Goal: Task Accomplishment & Management: Use online tool/utility

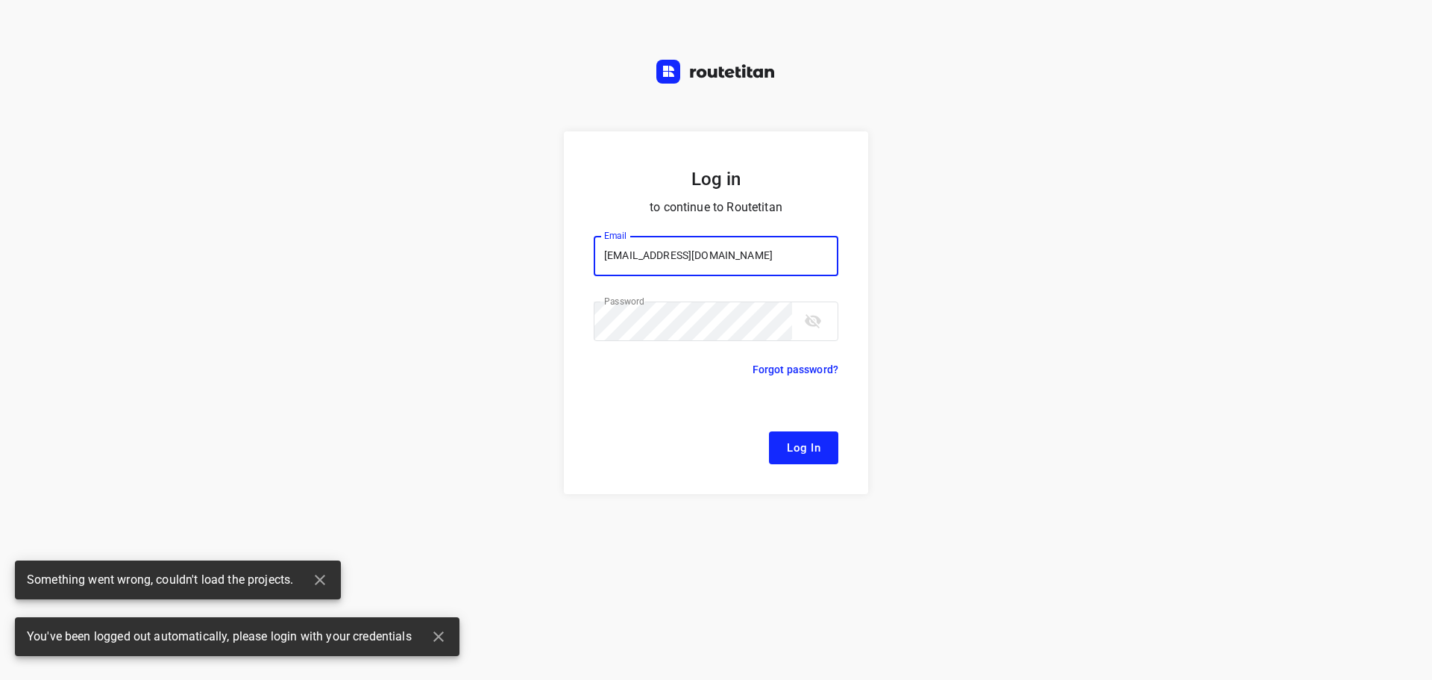
click at [827, 439] on button "Log In" at bounding box center [803, 447] width 69 height 33
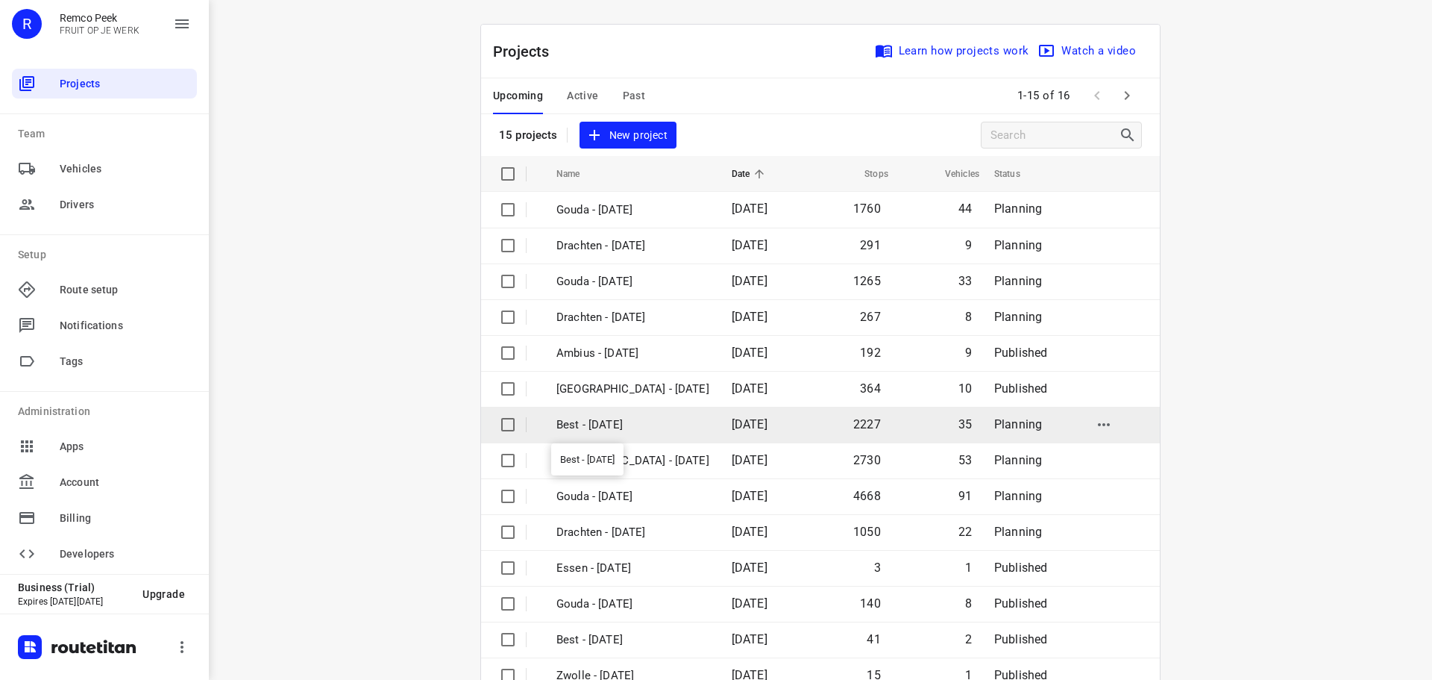
click at [598, 416] on p "Best - [DATE]" at bounding box center [633, 424] width 153 height 17
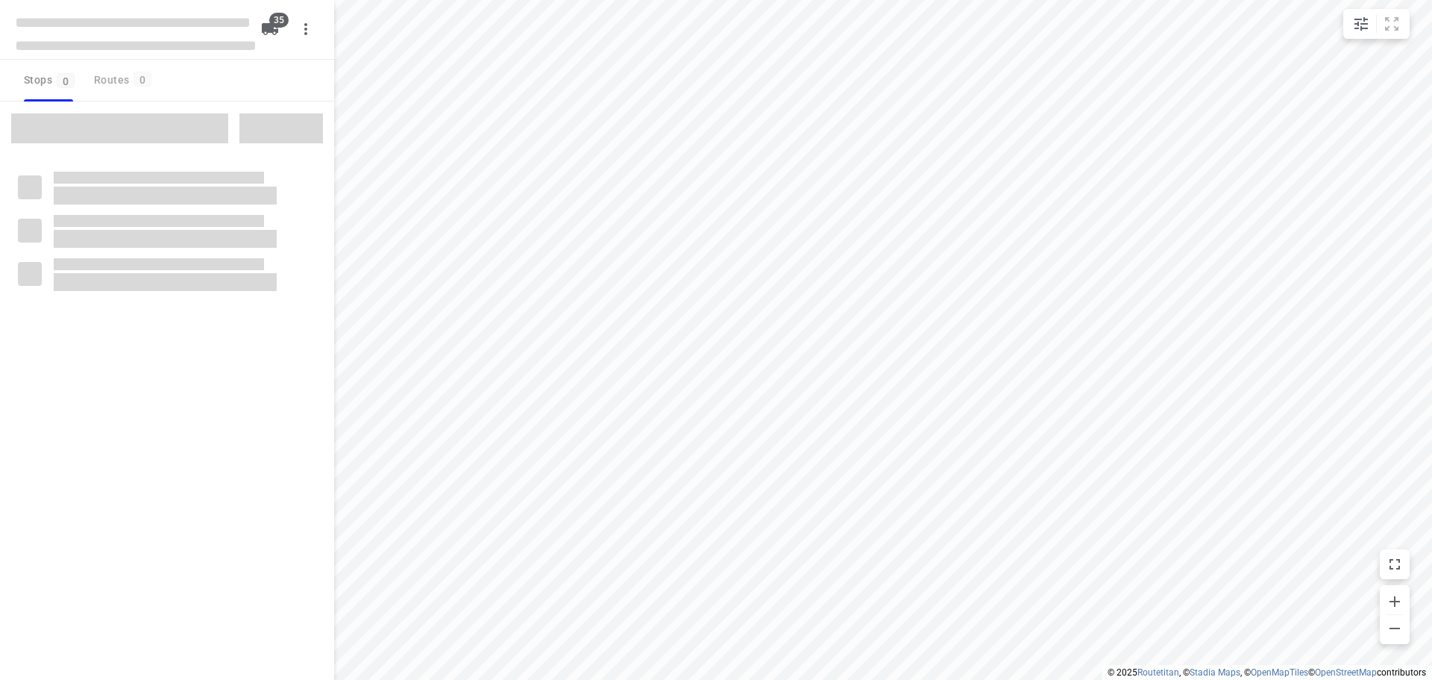
type input "distance"
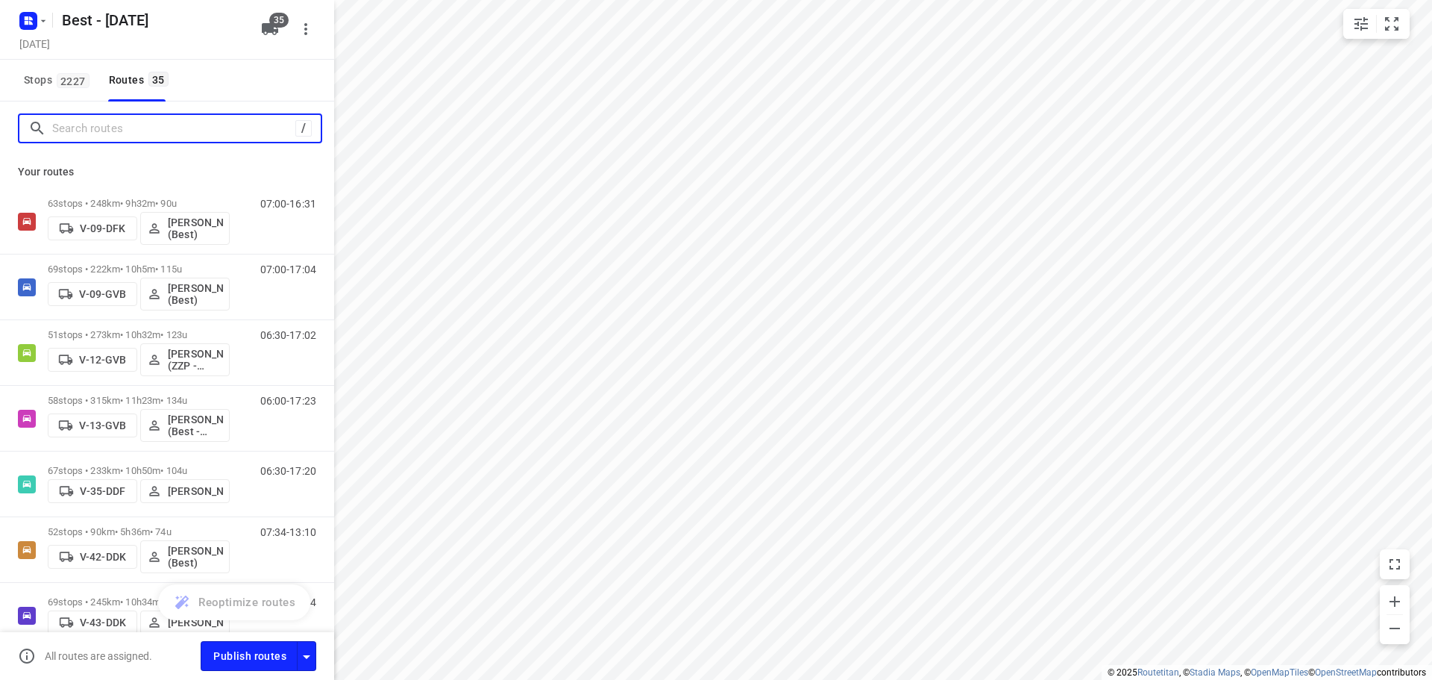
click at [221, 131] on input "Search routes" at bounding box center [173, 128] width 243 height 23
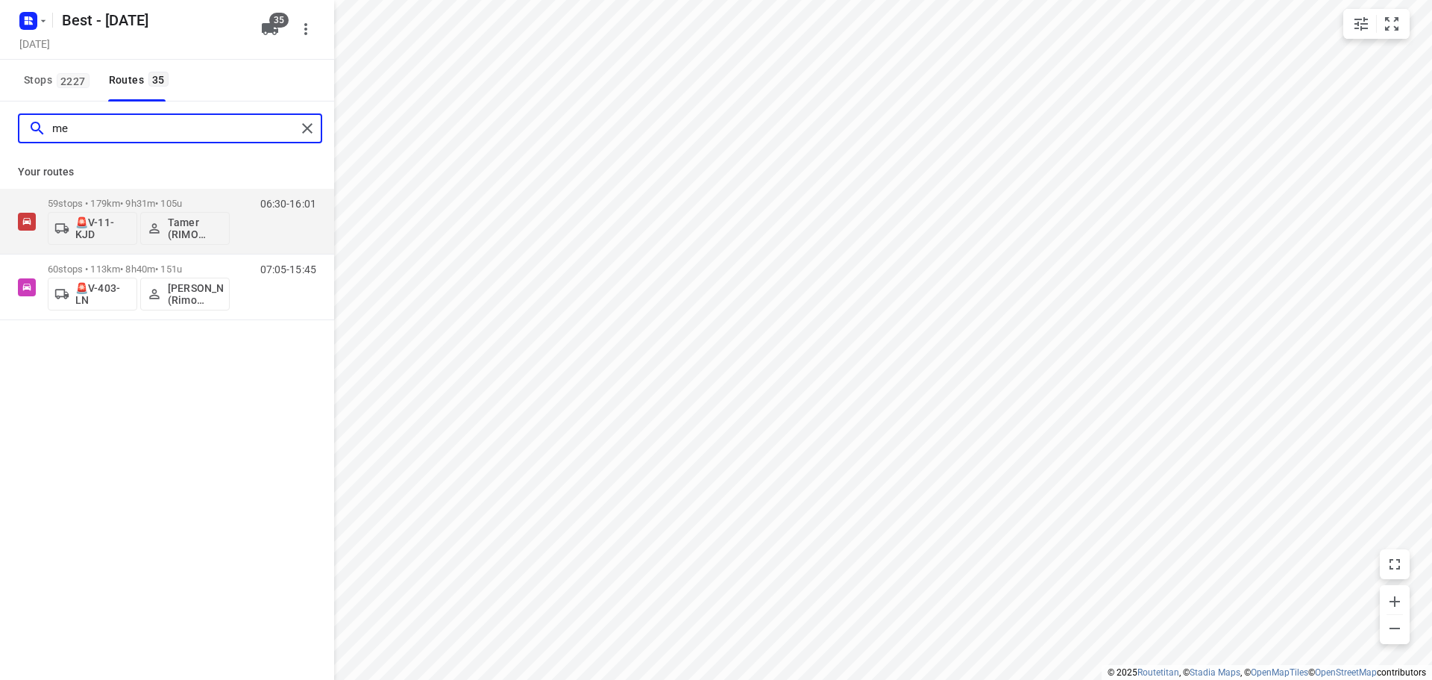
type input "m"
type input "j"
drag, startPoint x: 157, startPoint y: 132, endPoint x: -43, endPoint y: 119, distance: 200.3
click at [0, 119] on html "i © 2025 Routetitan , © Stadia Maps , © OpenMapTiles © OpenStreetMap contributo…" at bounding box center [716, 340] width 1432 height 680
type input "yor"
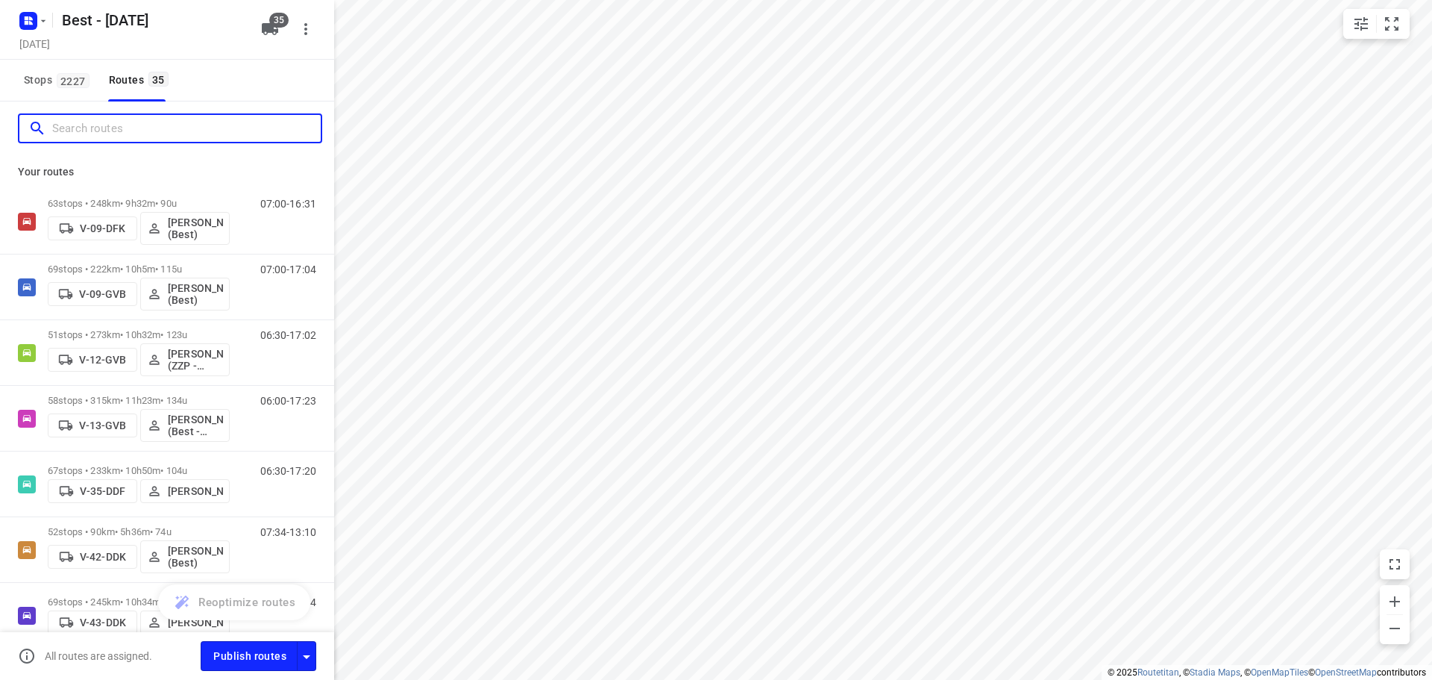
drag, startPoint x: 120, startPoint y: 137, endPoint x: 176, endPoint y: 157, distance: 59.7
click at [139, 145] on div at bounding box center [167, 128] width 334 height 54
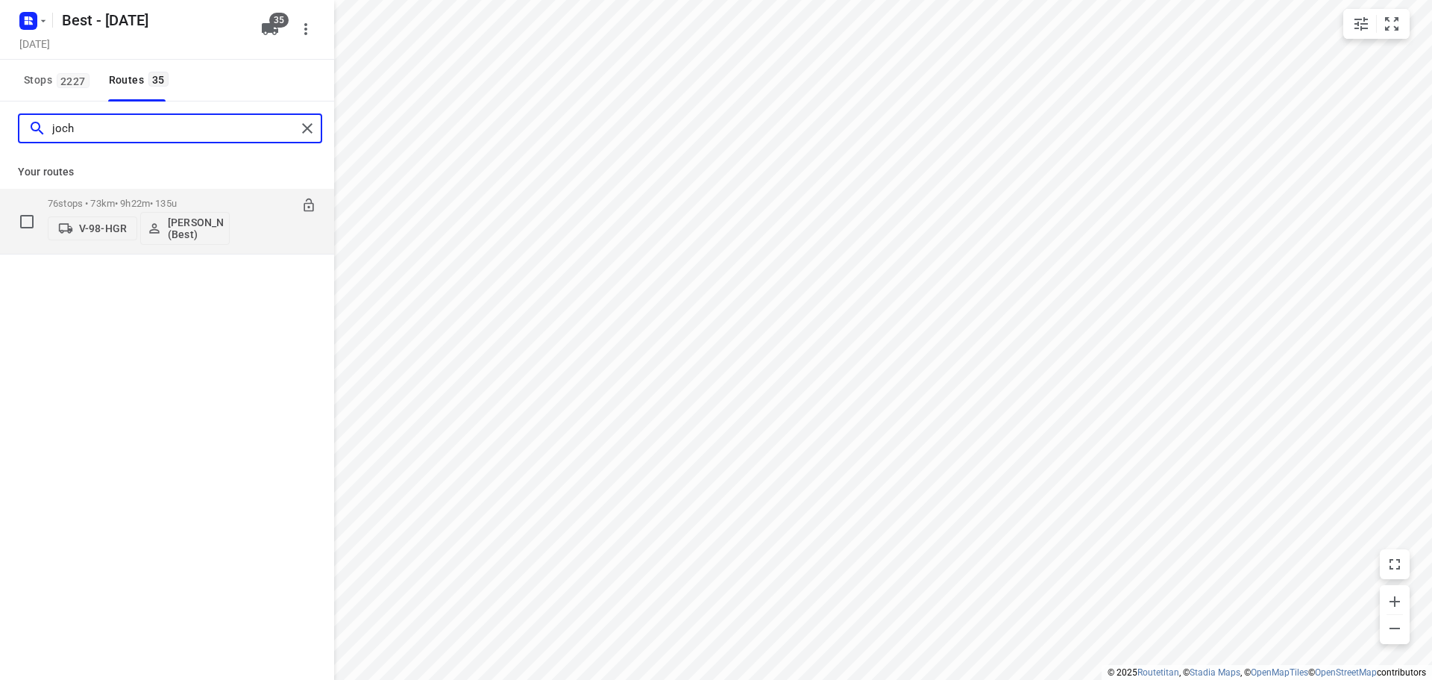
type input "joch"
click at [257, 236] on div "06:52-16:14" at bounding box center [279, 225] width 75 height 54
click at [163, 198] on p "76 stops • 73km • 9h22m • 135u" at bounding box center [139, 203] width 182 height 11
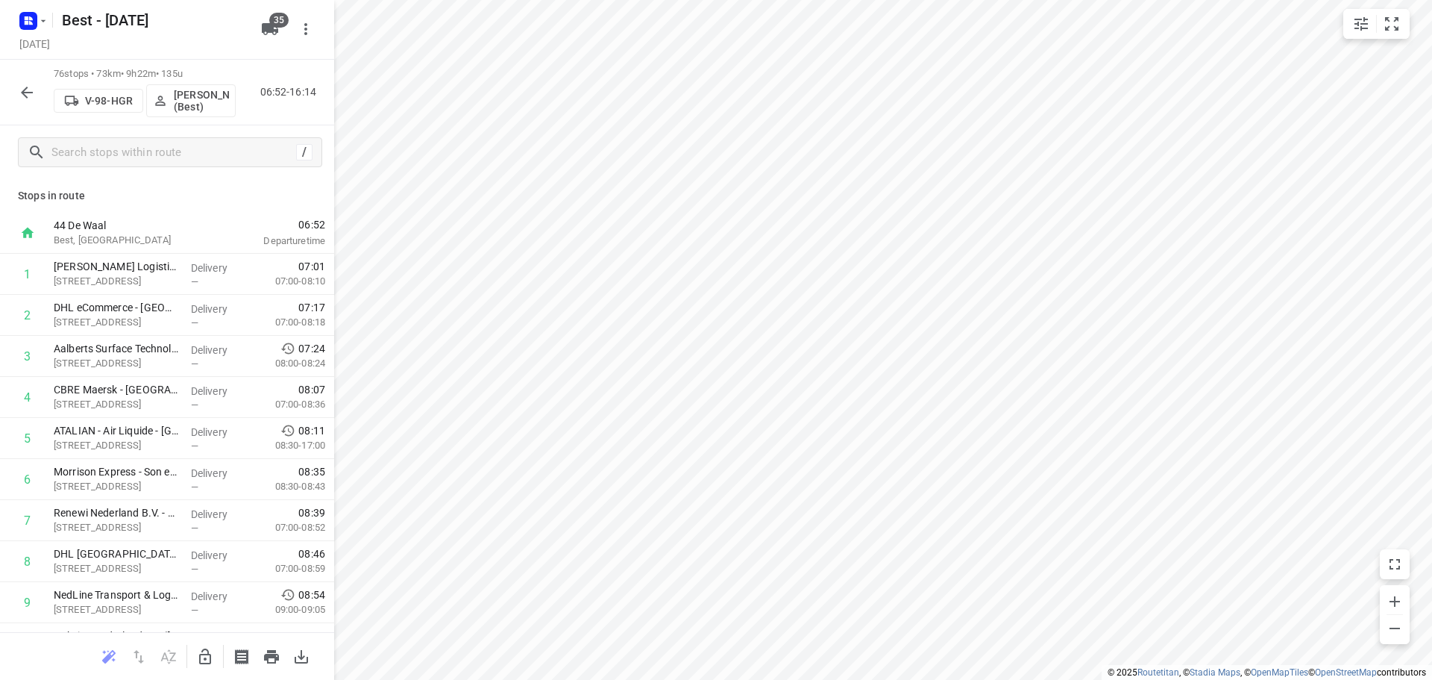
click at [18, 94] on icon "button" at bounding box center [27, 93] width 18 height 18
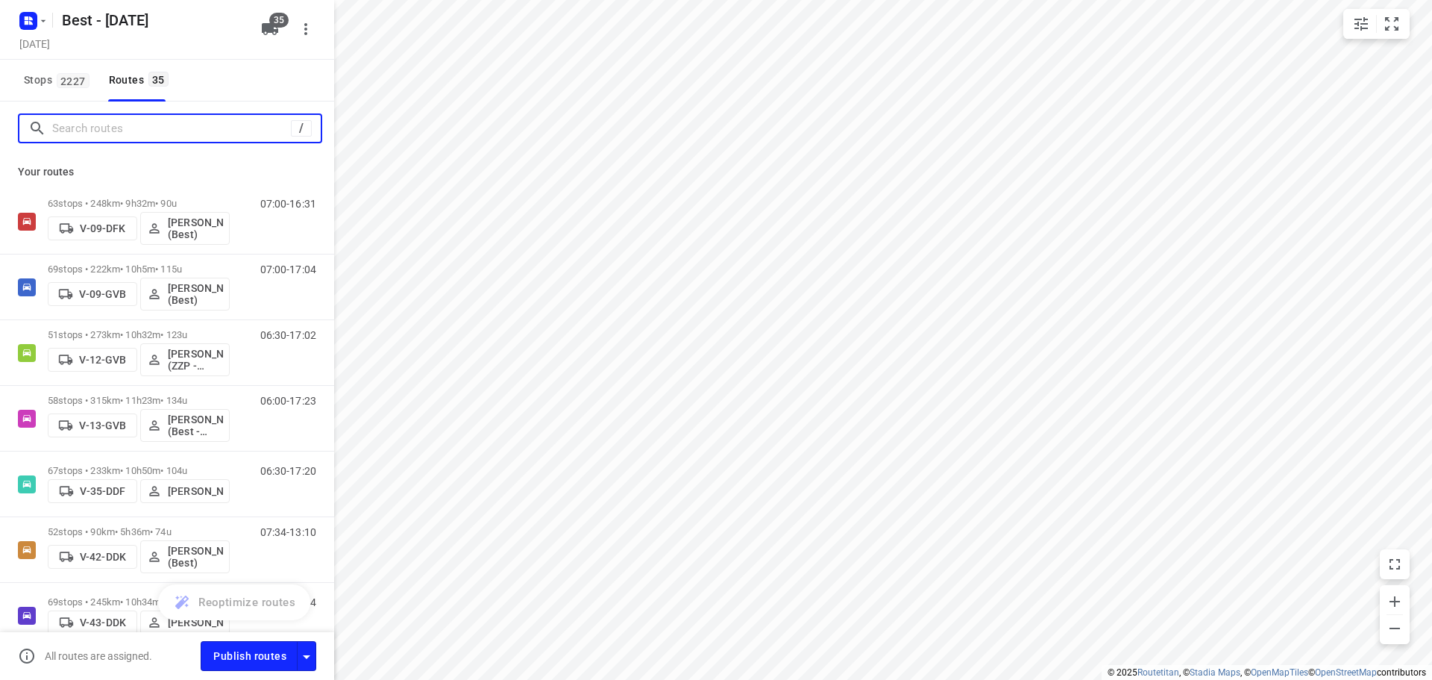
click at [157, 137] on input "Search routes" at bounding box center [171, 128] width 239 height 23
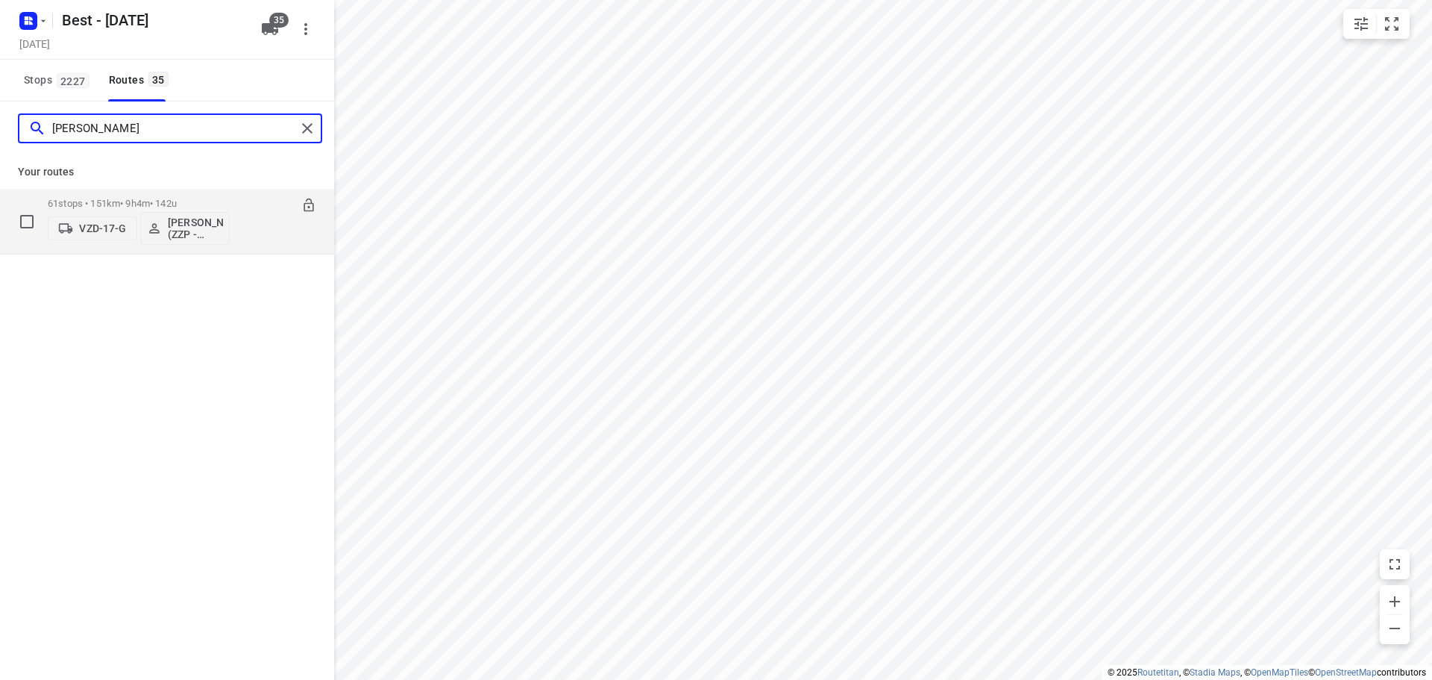
type input "[PERSON_NAME]"
click at [186, 222] on p "[PERSON_NAME] (ZZP - Best)" at bounding box center [195, 228] width 55 height 24
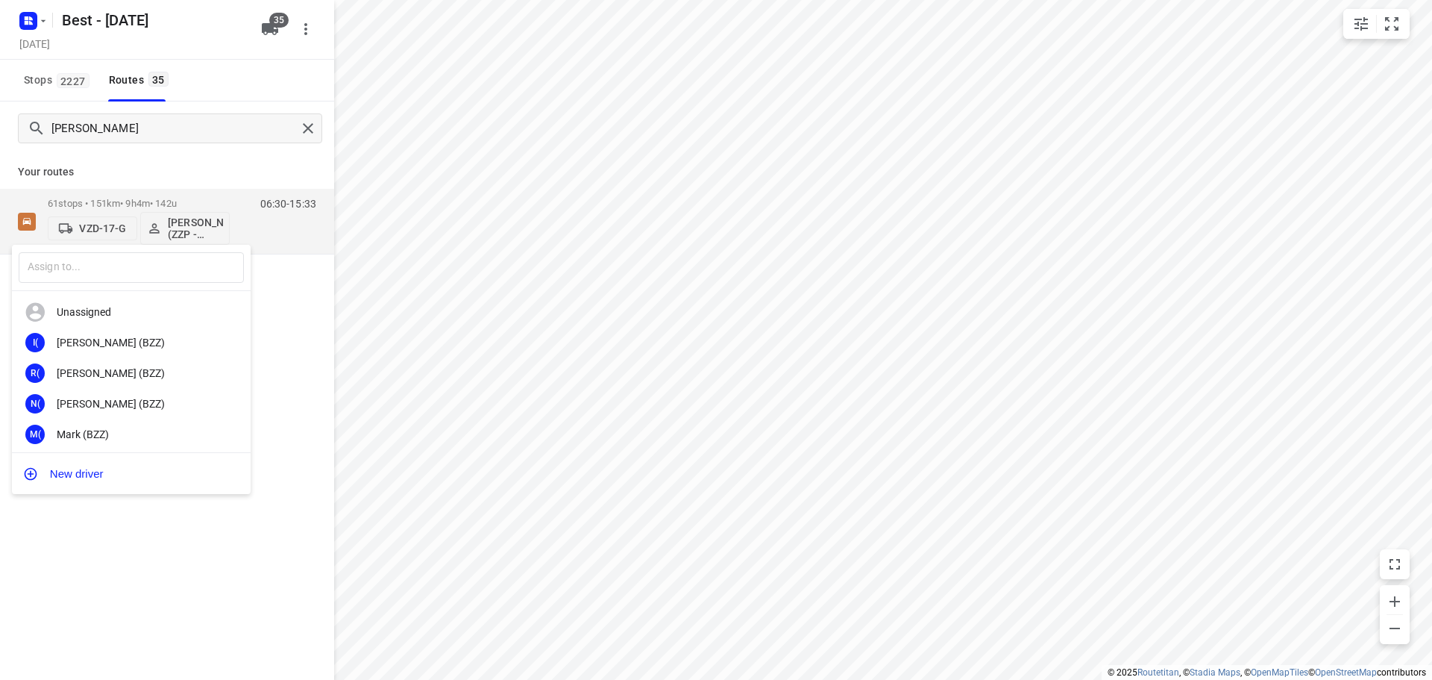
click at [101, 283] on div "​" at bounding box center [131, 268] width 239 height 46
click at [198, 288] on div "​" at bounding box center [131, 268] width 239 height 46
click at [192, 278] on input "text" at bounding box center [131, 267] width 225 height 31
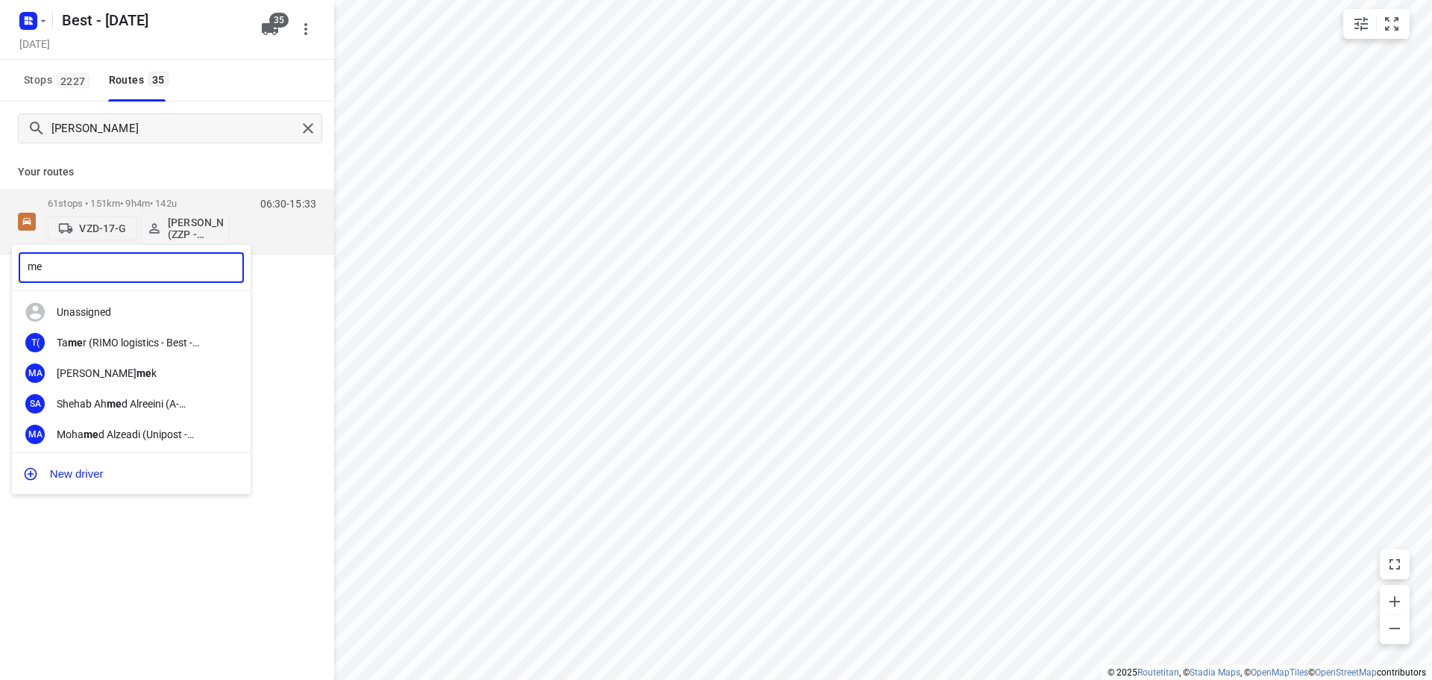
type input "m"
type input "merijn"
click at [128, 369] on div "[PERSON_NAME] (Best)" at bounding box center [135, 373] width 157 height 12
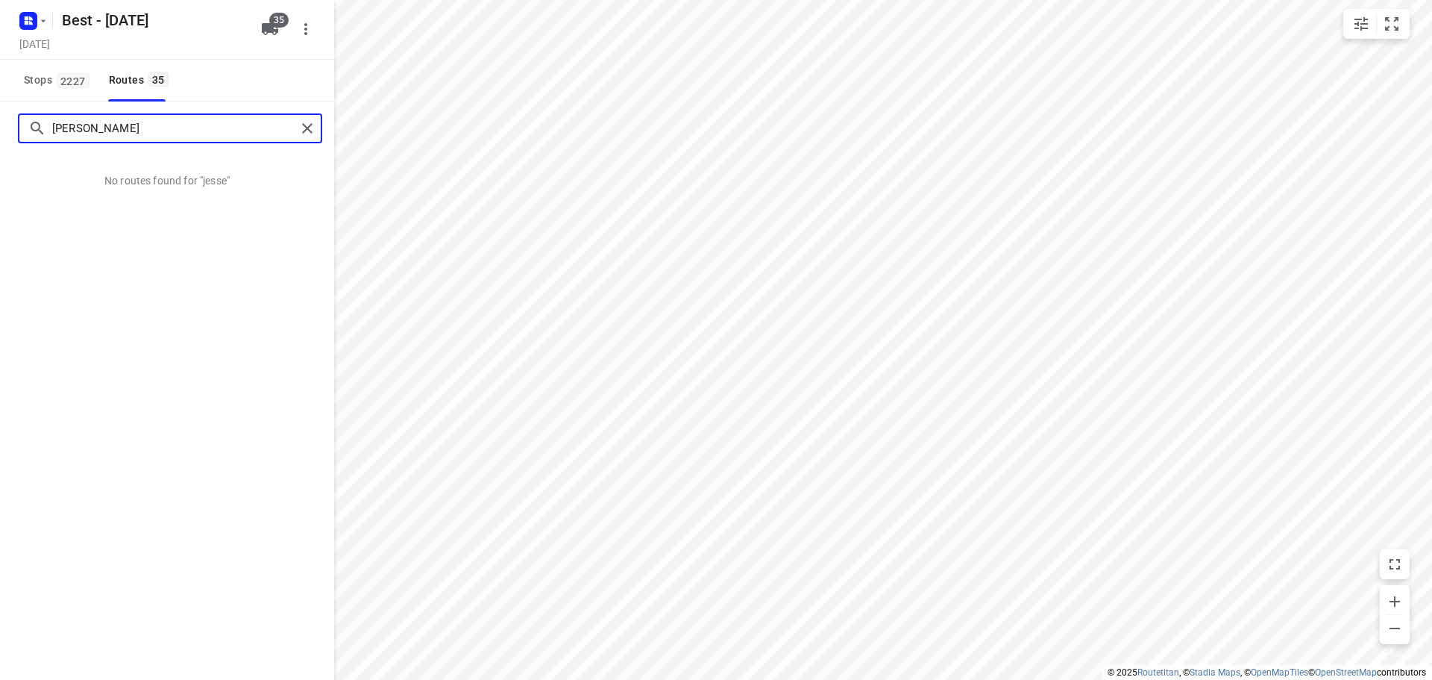
drag, startPoint x: 102, startPoint y: 132, endPoint x: -4, endPoint y: 109, distance: 108.4
click at [0, 109] on html "i © 2025 Routetitan , © Stadia Maps , © OpenMapTiles © OpenStreetMap contributo…" at bounding box center [716, 340] width 1432 height 680
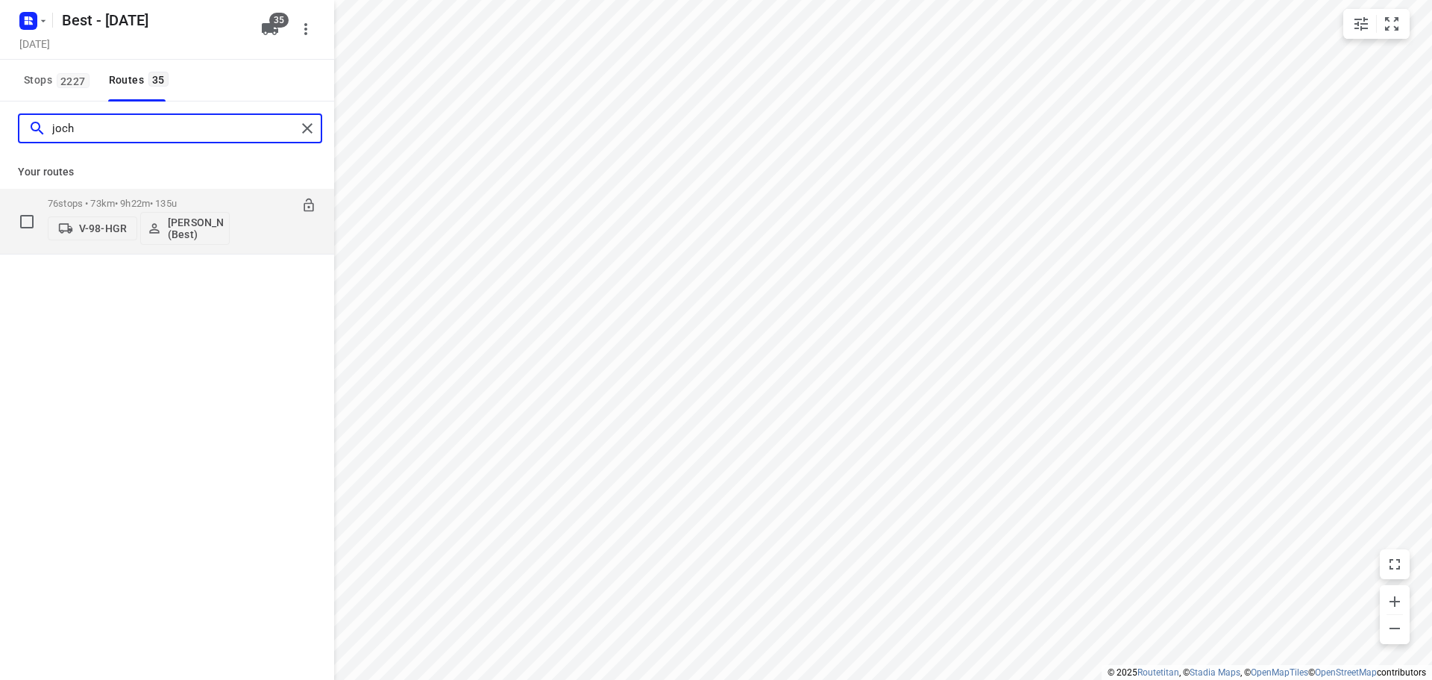
type input "joch"
click at [212, 225] on p "[PERSON_NAME] (Best)" at bounding box center [195, 228] width 55 height 24
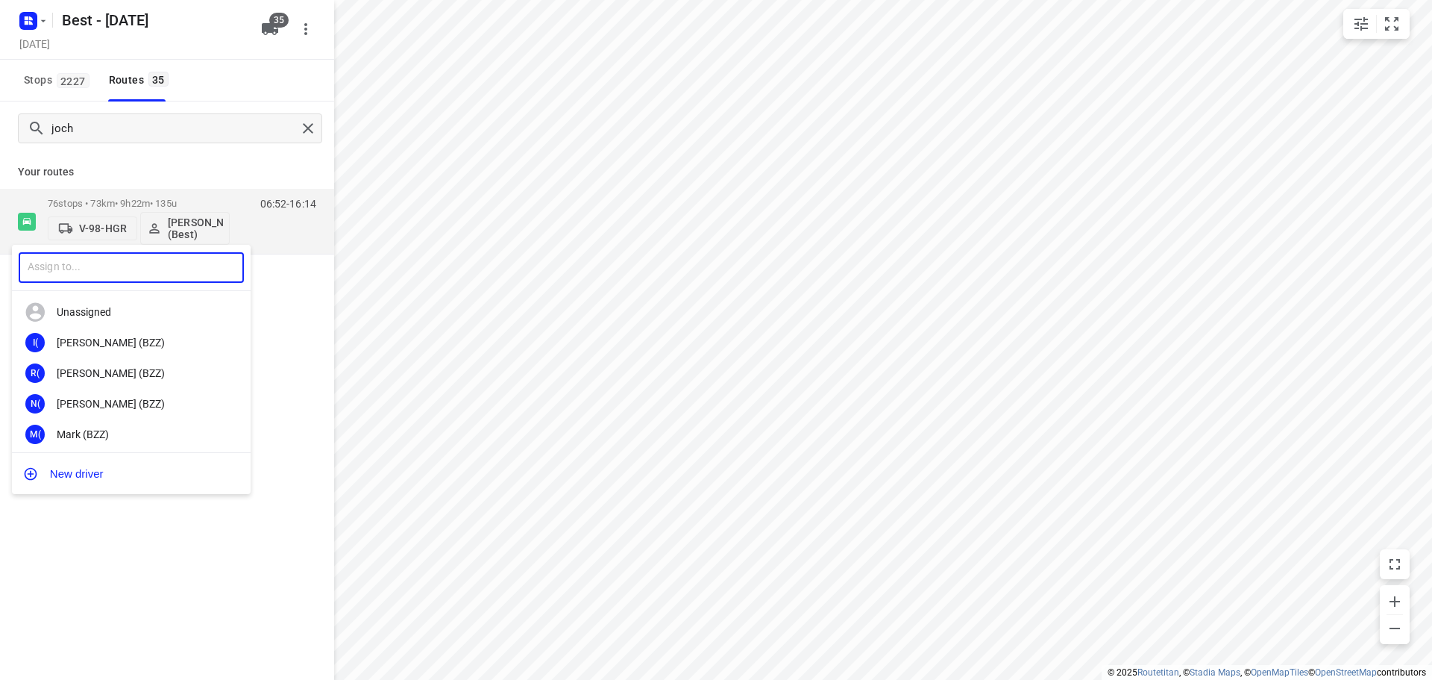
click at [97, 275] on input "text" at bounding box center [131, 267] width 225 height 31
type input "[PERSON_NAME]"
click at [117, 390] on div "JK [PERSON_NAME]" at bounding box center [131, 403] width 239 height 31
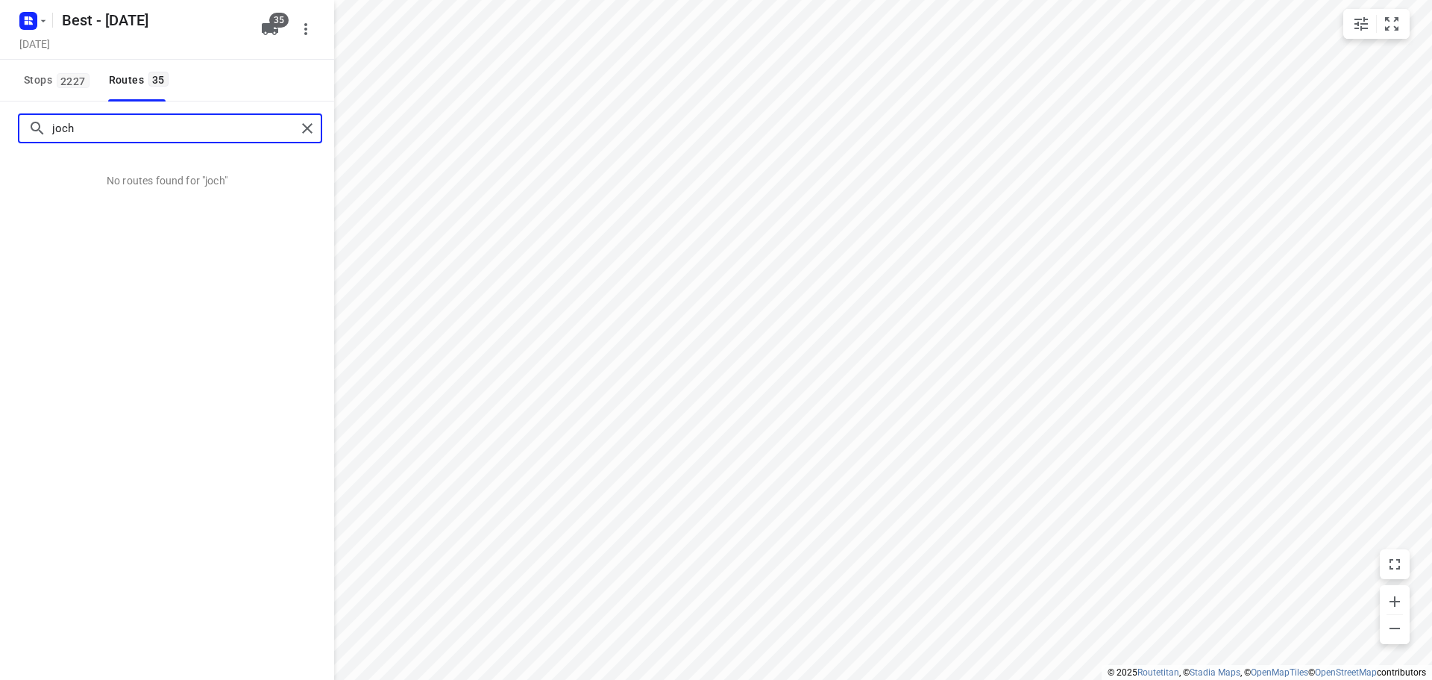
drag, startPoint x: 118, startPoint y: 138, endPoint x: -10, endPoint y: 110, distance: 131.4
click at [0, 110] on html "i © 2025 Routetitan , © Stadia Maps , © OpenMapTiles © OpenStreetMap contributo…" at bounding box center [716, 340] width 1432 height 680
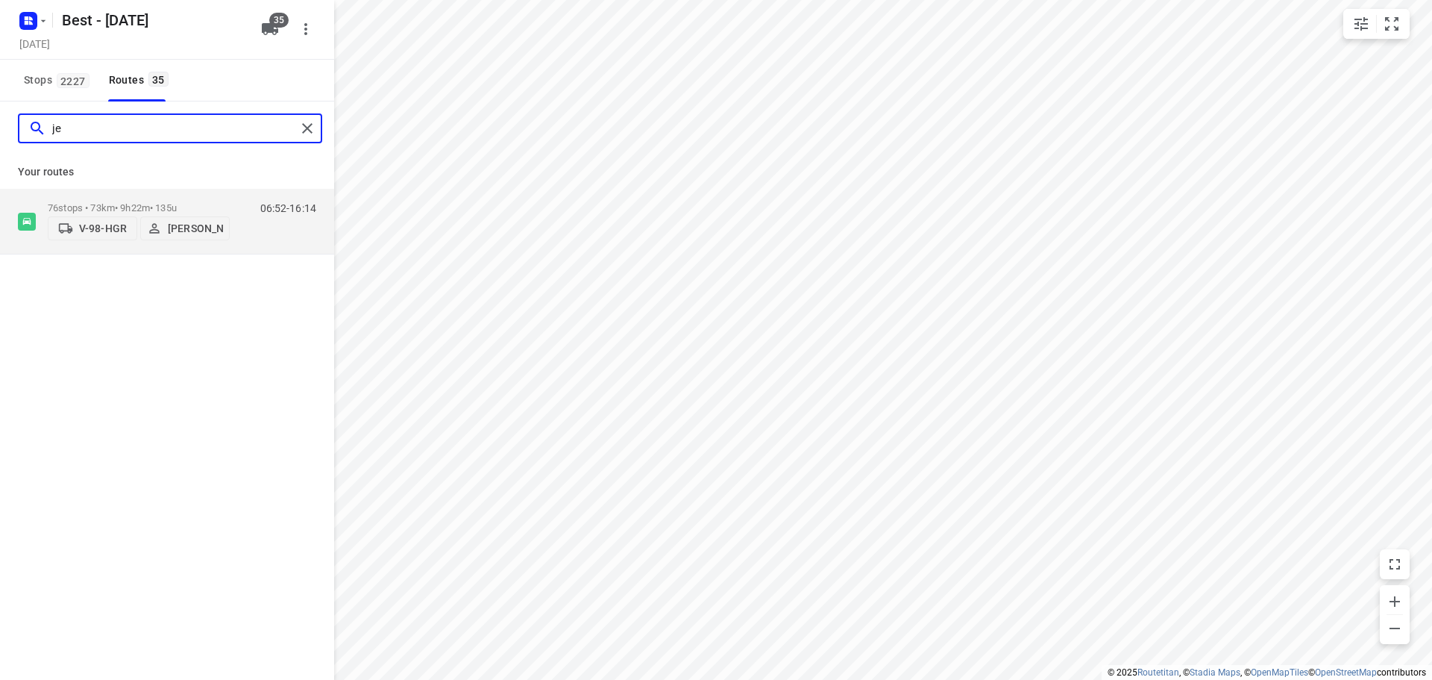
type input "j"
type input "[PERSON_NAME]"
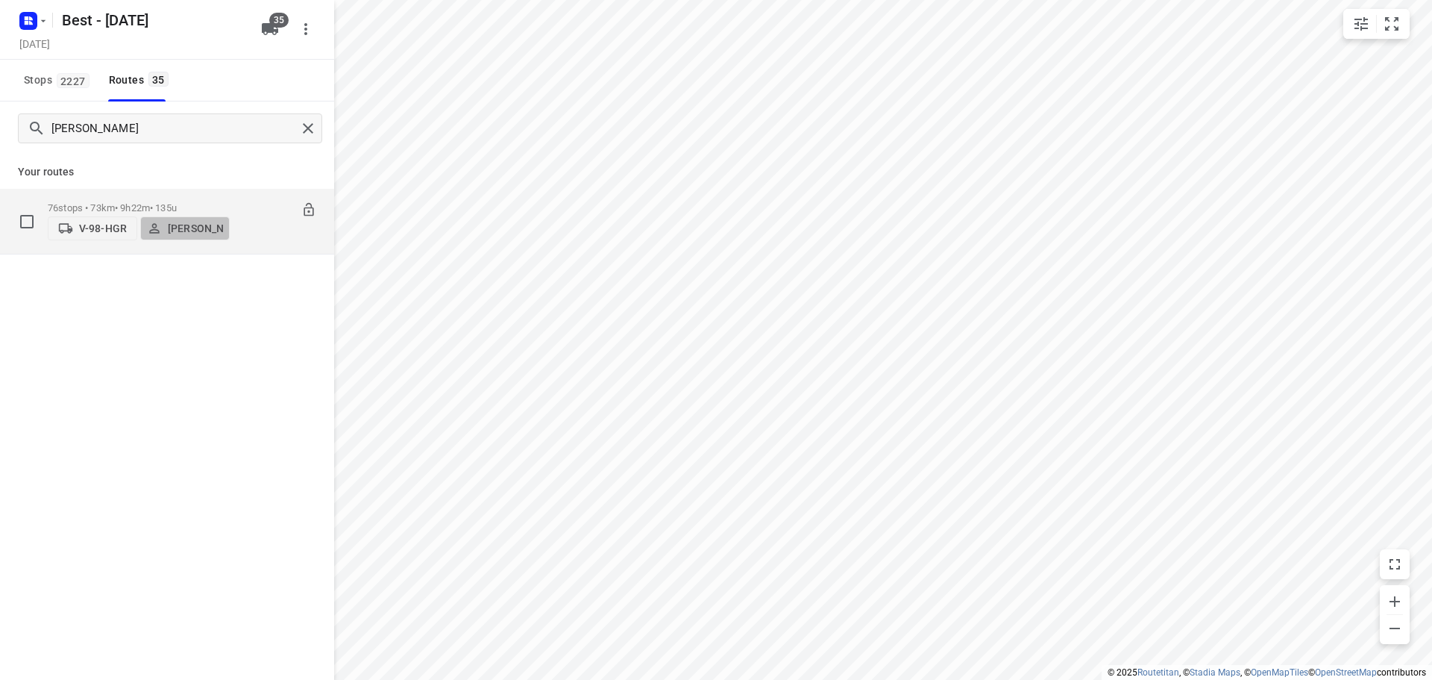
click at [189, 224] on p "[PERSON_NAME]" at bounding box center [195, 228] width 55 height 12
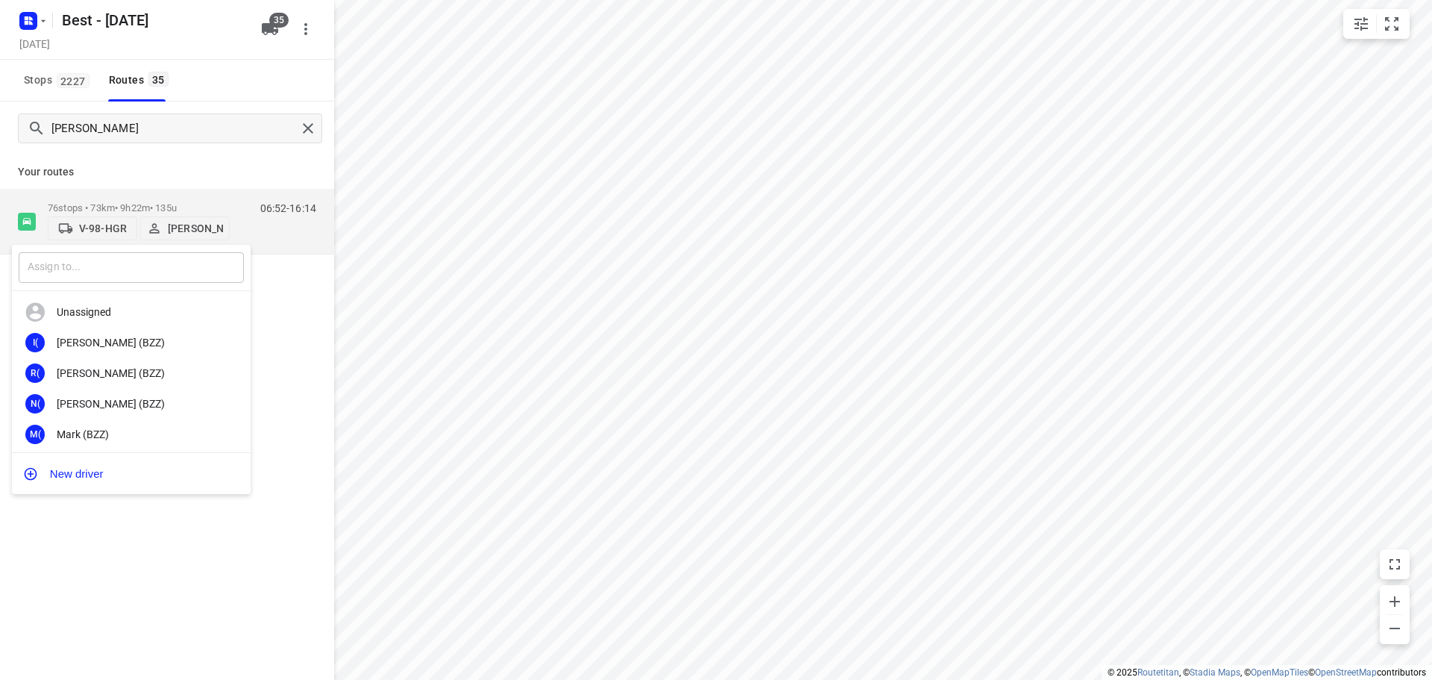
click at [82, 273] on input "text" at bounding box center [131, 267] width 225 height 31
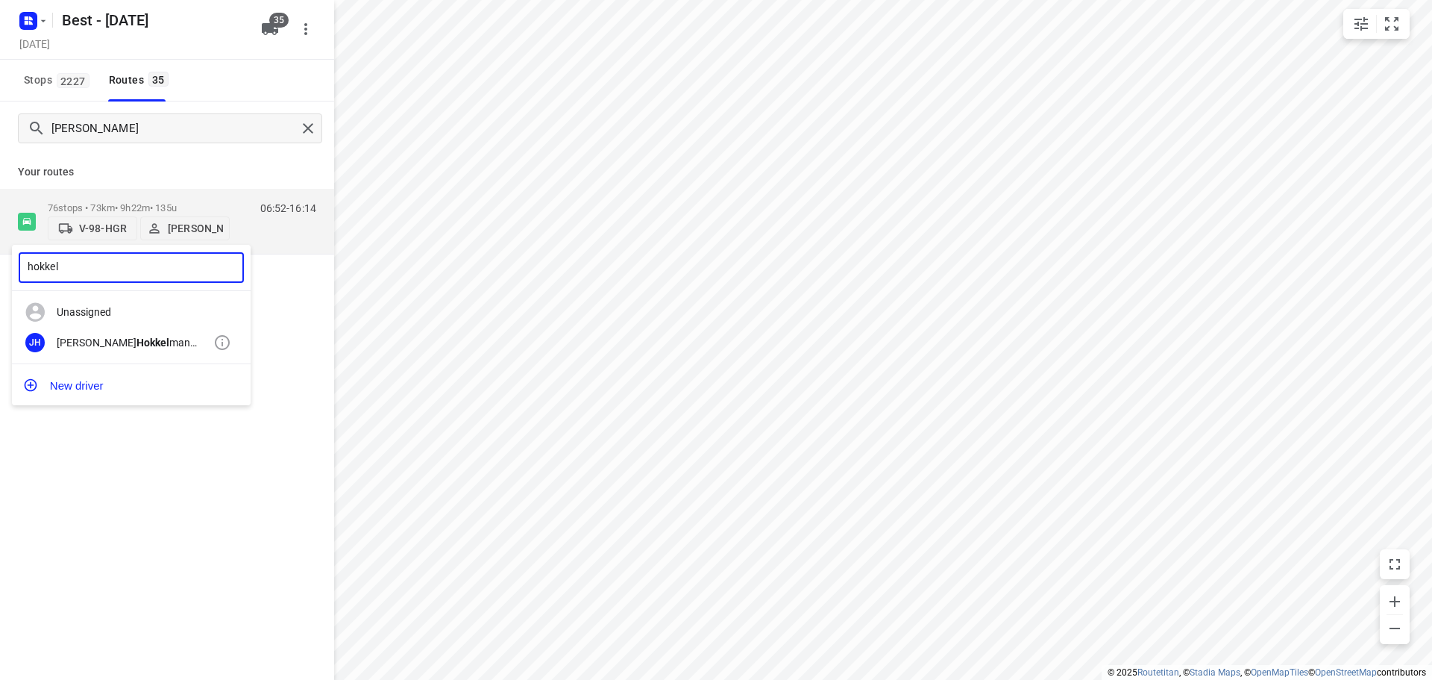
type input "hokkel"
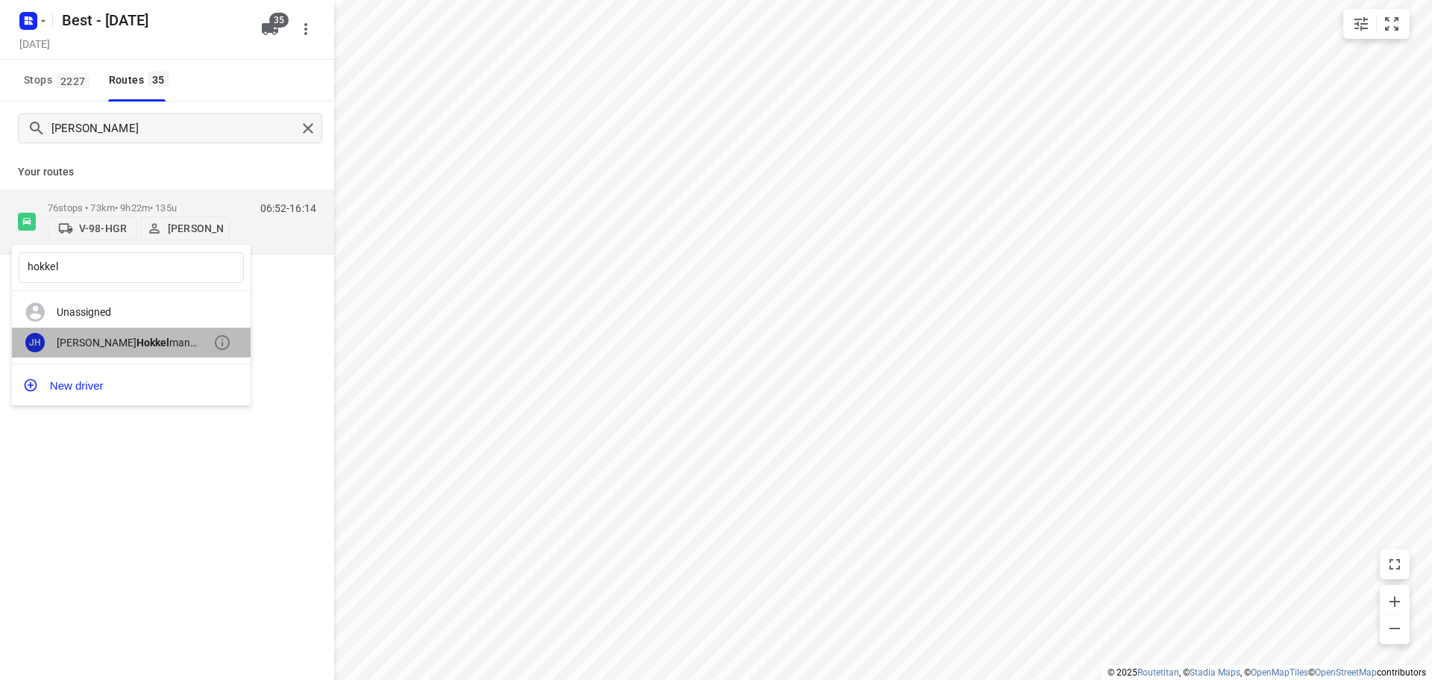
click at [146, 346] on div "[PERSON_NAME] man (ZZP - Best)" at bounding box center [135, 342] width 157 height 12
